Goal: Information Seeking & Learning: Learn about a topic

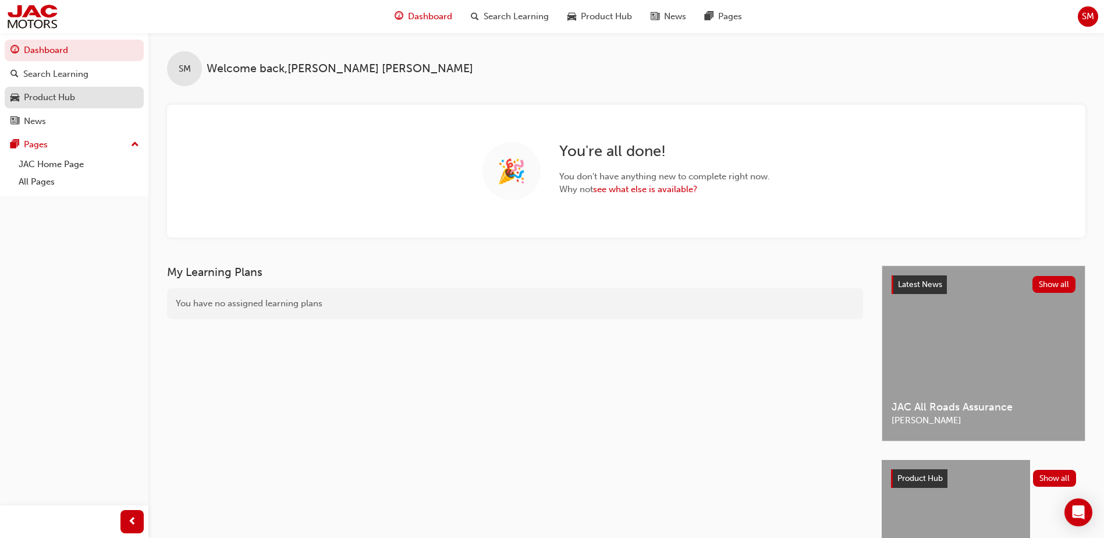
click at [56, 99] on div "Product Hub" at bounding box center [49, 97] width 51 height 13
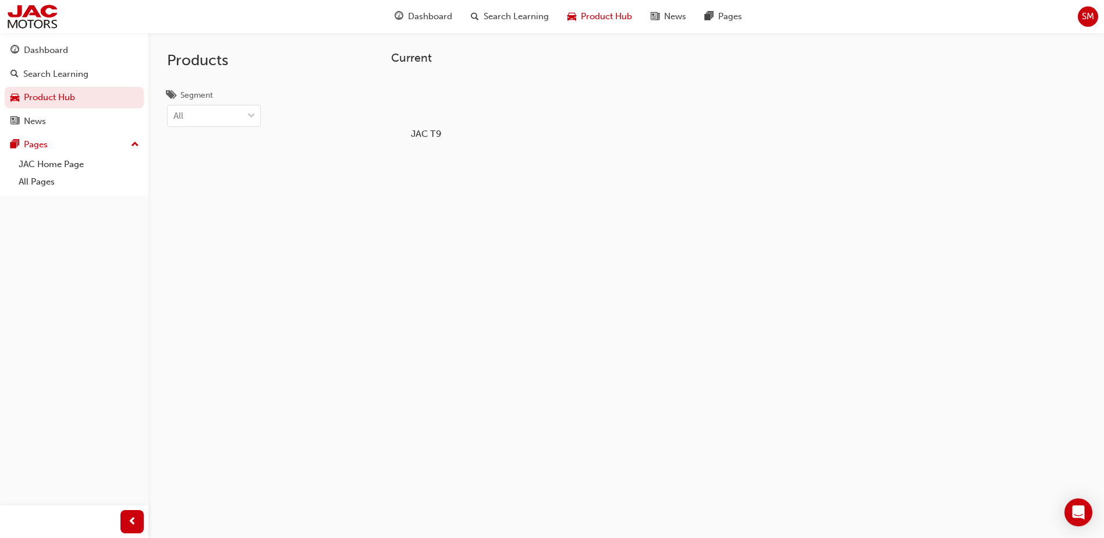
click at [431, 100] on div at bounding box center [426, 100] width 65 height 47
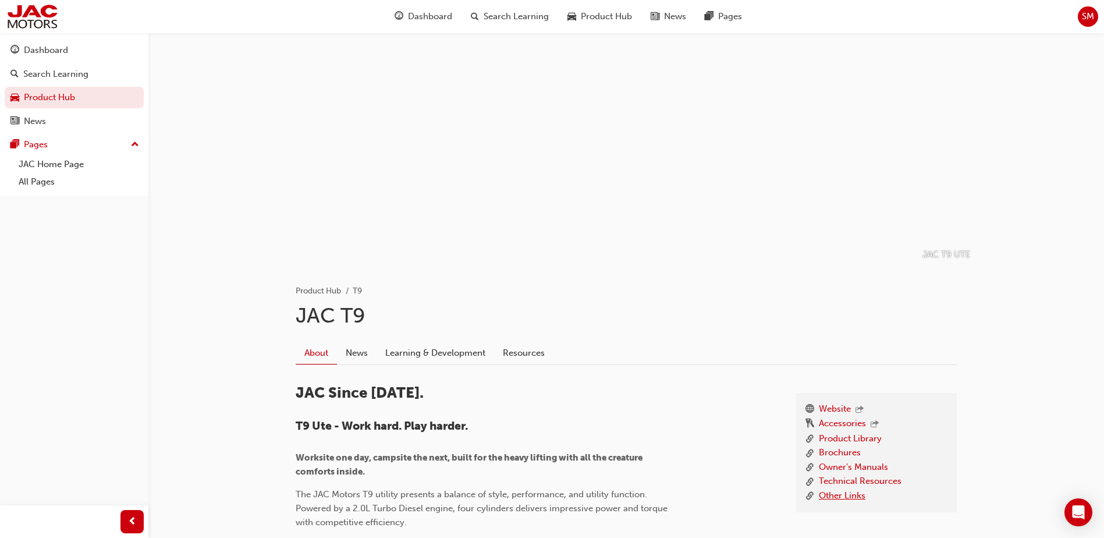
click at [850, 496] on link "Other Links" at bounding box center [842, 496] width 47 height 15
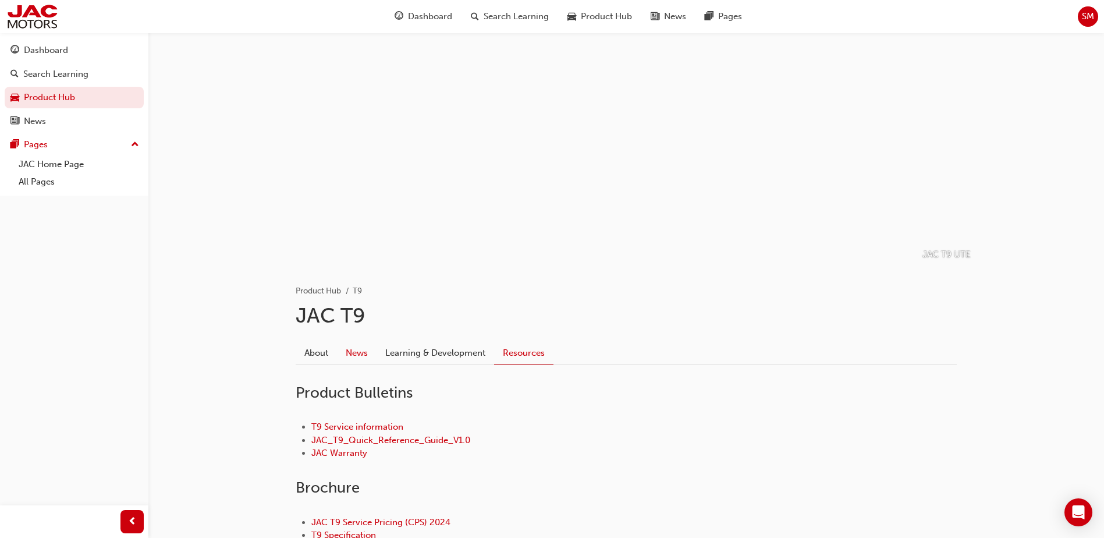
click at [373, 349] on link "News" at bounding box center [357, 353] width 40 height 22
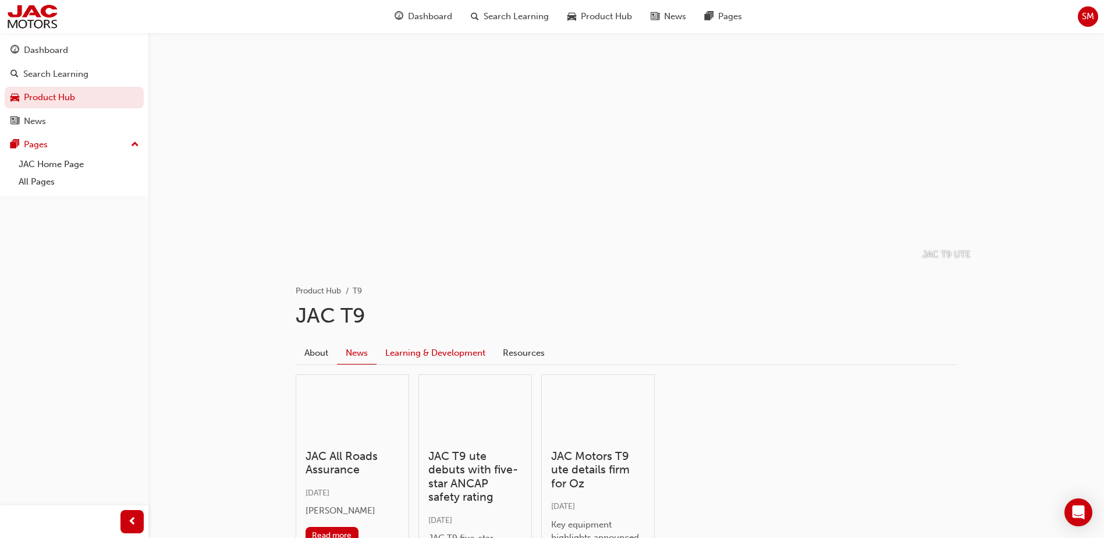
click at [470, 355] on link "Learning & Development" at bounding box center [435, 353] width 118 height 22
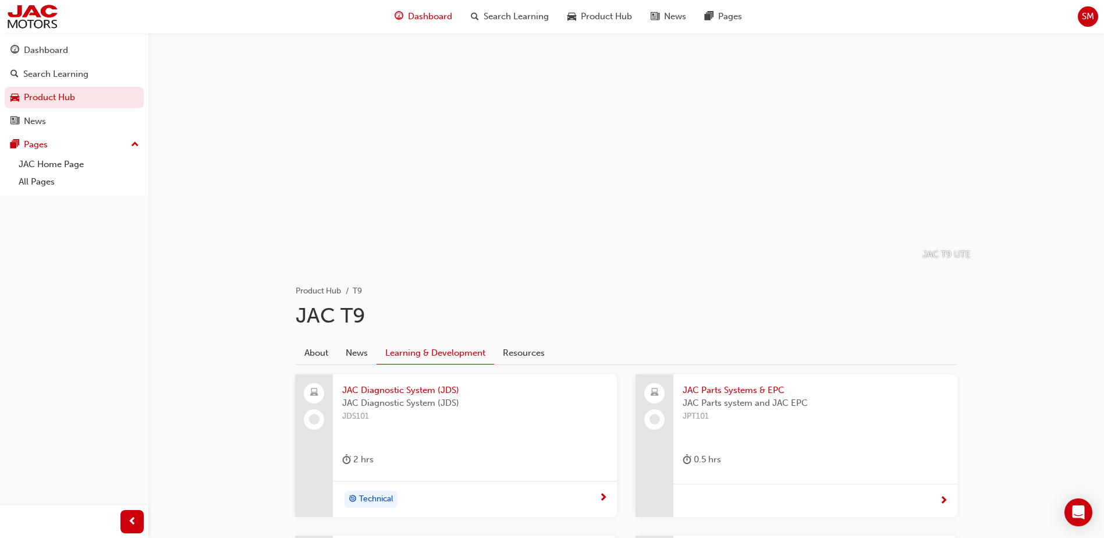
click at [415, 17] on span "Dashboard" at bounding box center [430, 16] width 44 height 13
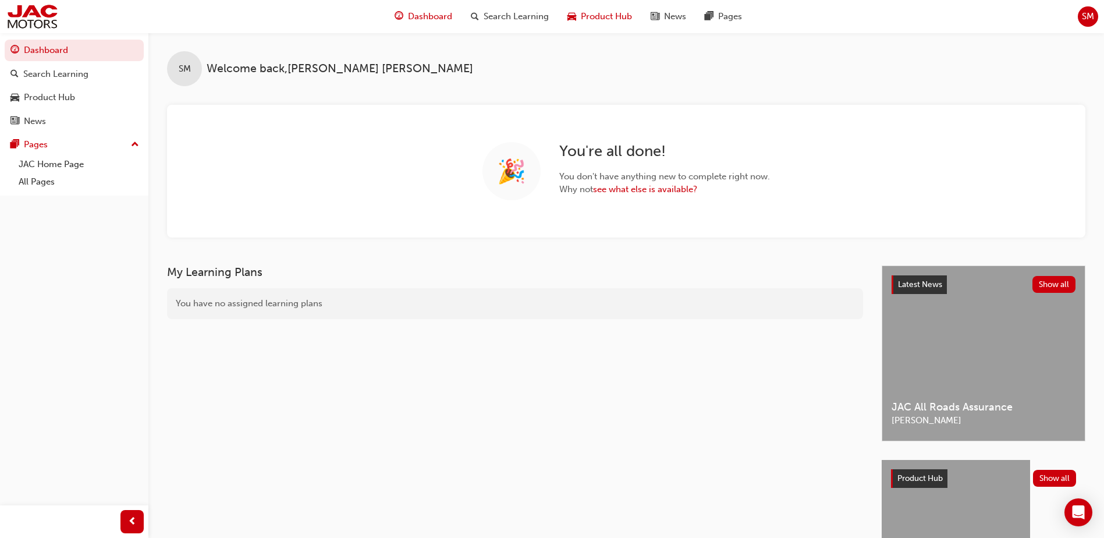
click at [616, 16] on span "Product Hub" at bounding box center [606, 16] width 51 height 13
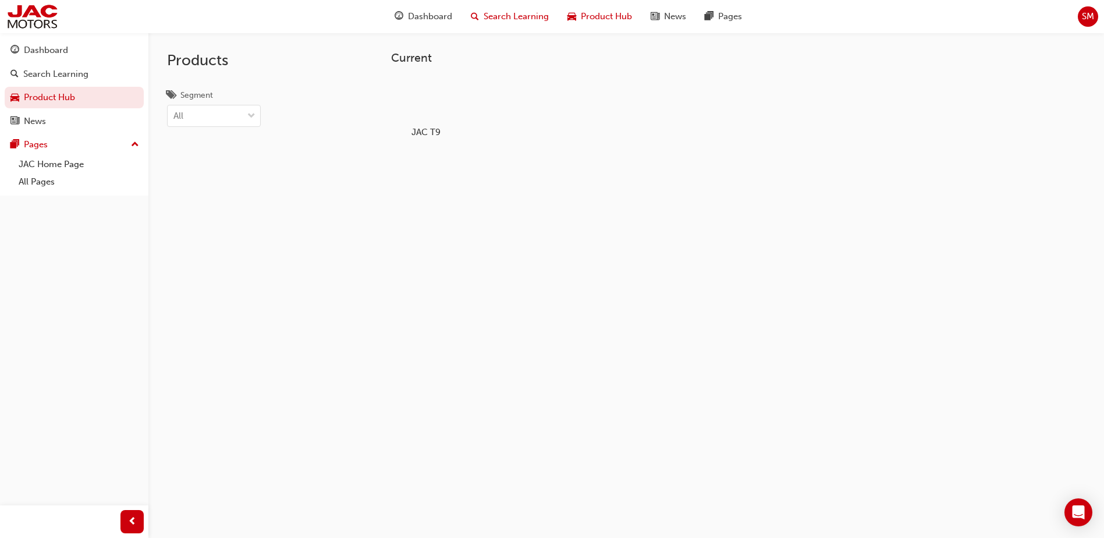
click at [538, 17] on span "Search Learning" at bounding box center [516, 16] width 65 height 13
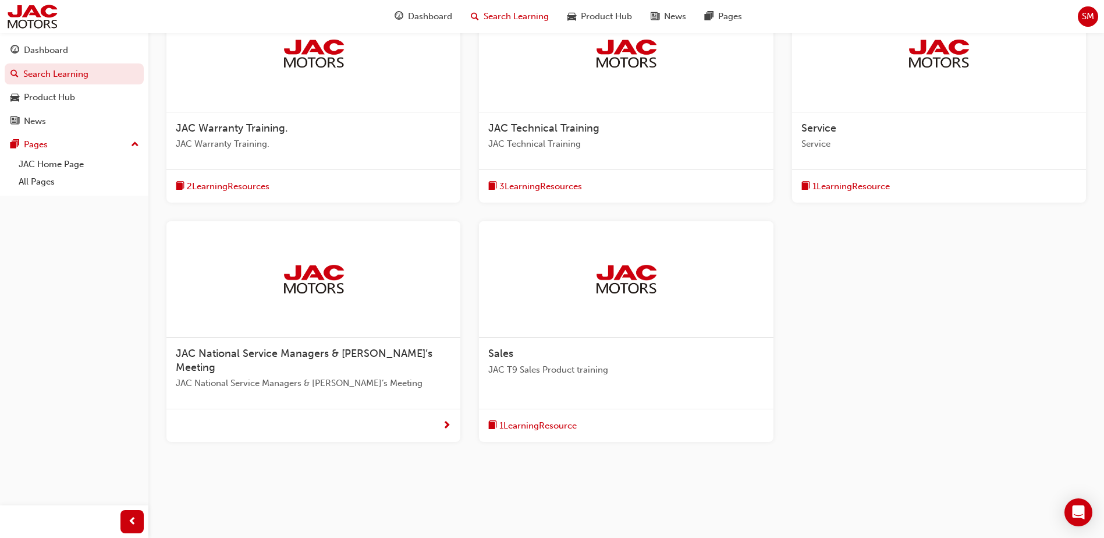
scroll to position [276, 0]
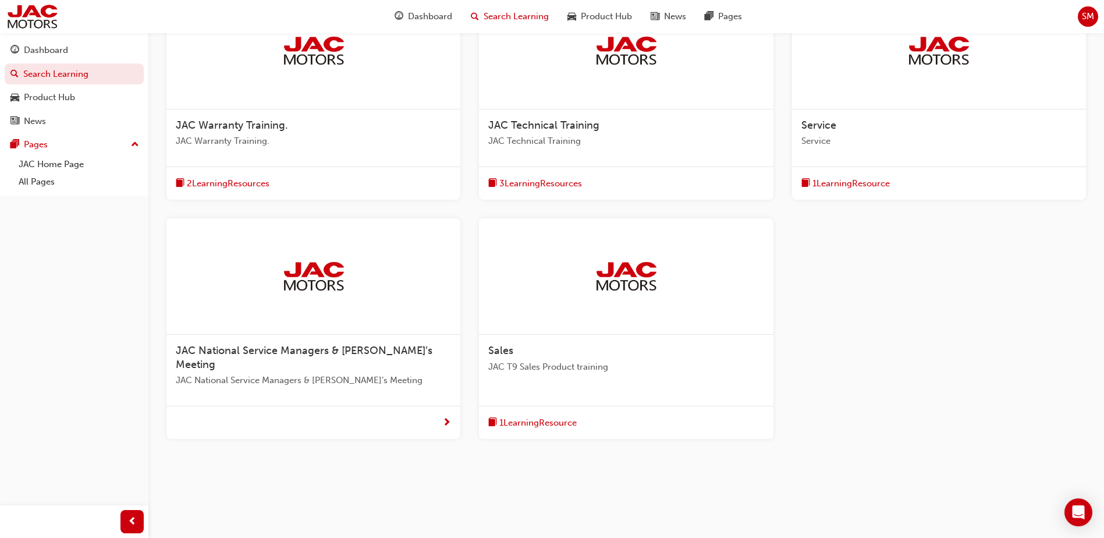
click at [613, 406] on div "1 Learning Resource" at bounding box center [626, 423] width 294 height 34
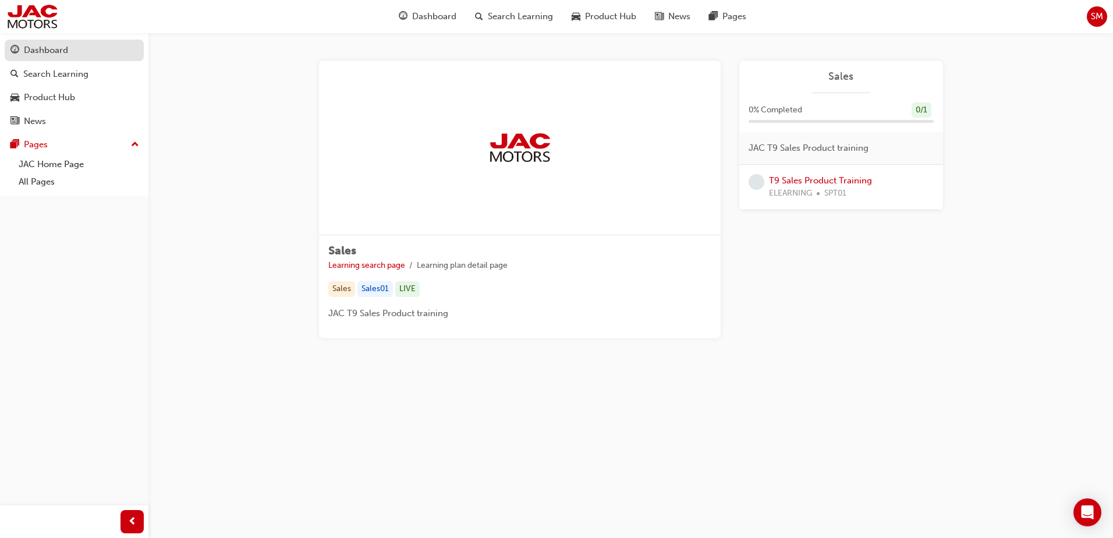
click at [71, 52] on div "Dashboard" at bounding box center [73, 50] width 127 height 15
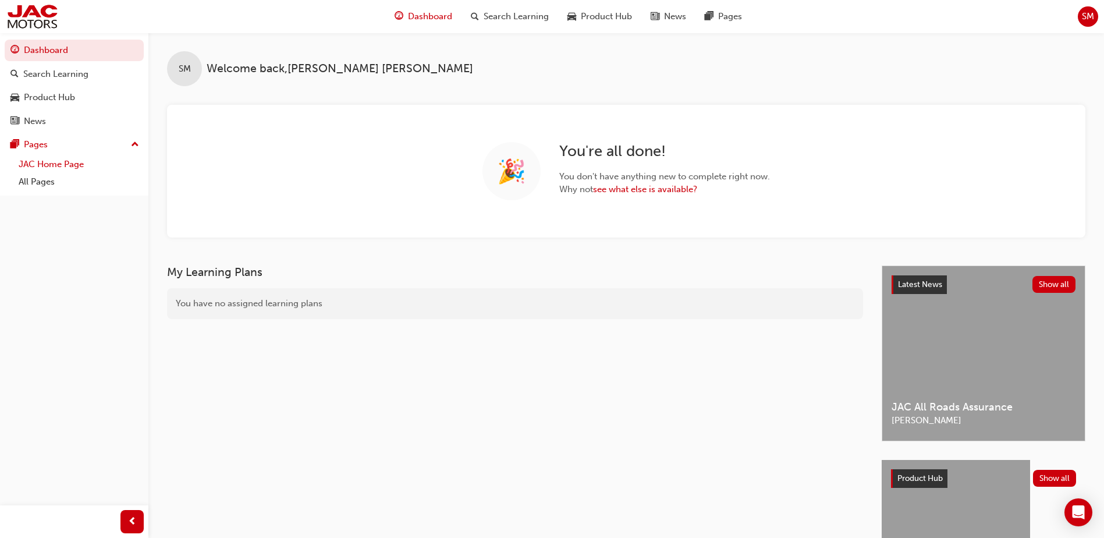
click at [113, 162] on link "JAC Home Page" at bounding box center [79, 164] width 130 height 18
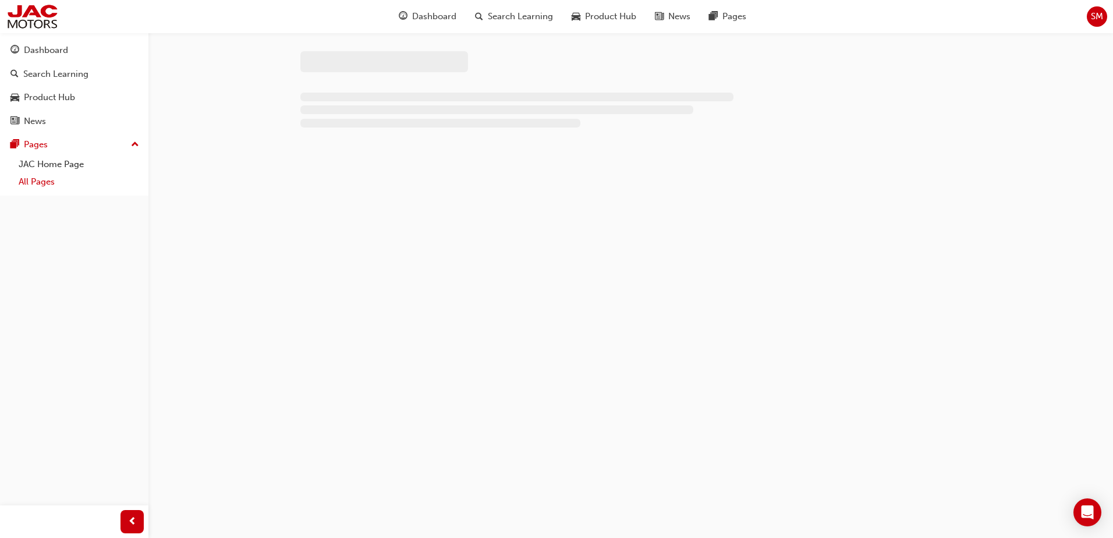
click at [49, 184] on link "All Pages" at bounding box center [79, 182] width 130 height 18
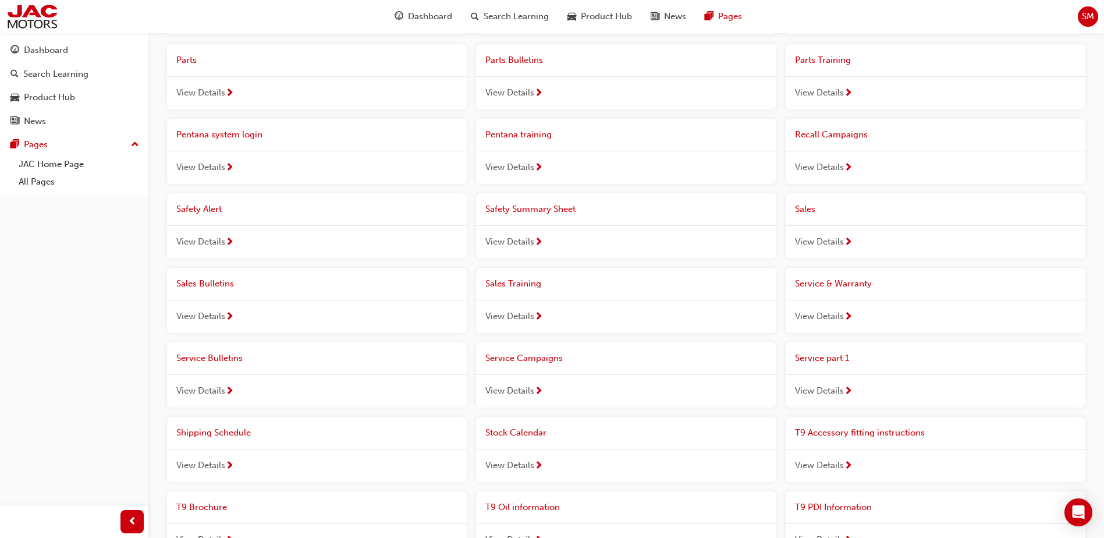
scroll to position [538, 0]
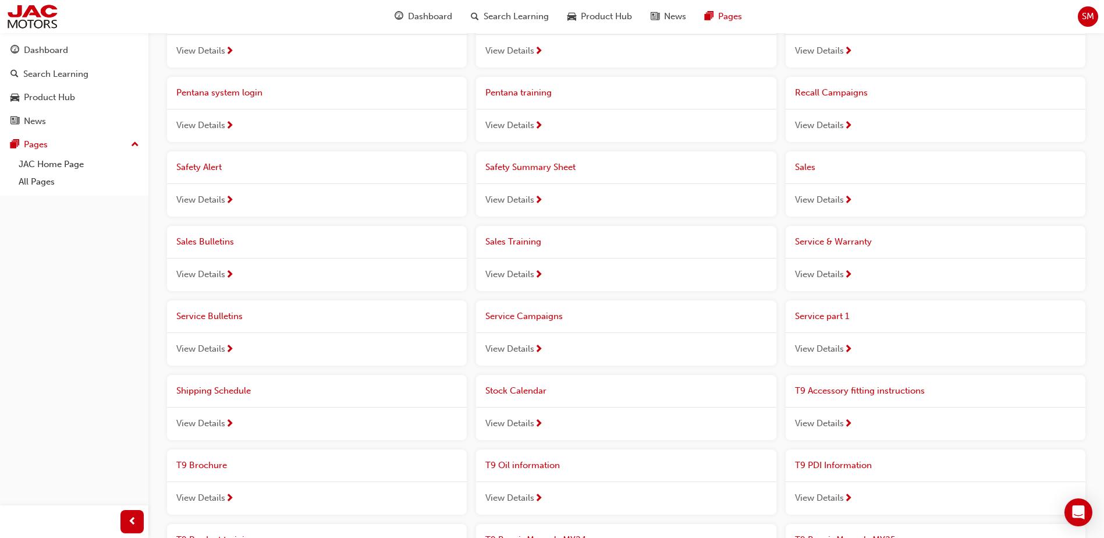
click at [227, 266] on div "View Details" at bounding box center [317, 275] width 300 height 34
